Goal: Task Accomplishment & Management: Use online tool/utility

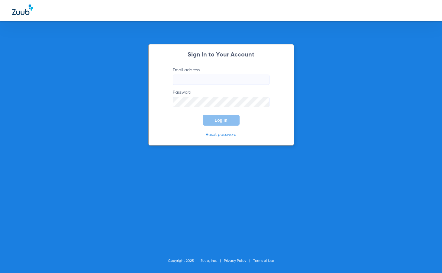
type input "[EMAIL_ADDRESS][DOMAIN_NAME]"
click at [223, 121] on span "Log In" at bounding box center [221, 120] width 13 height 5
